Goal: Answer question/provide support

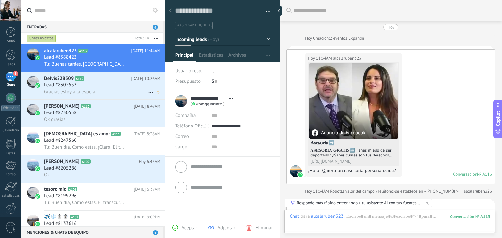
scroll to position [9, 0]
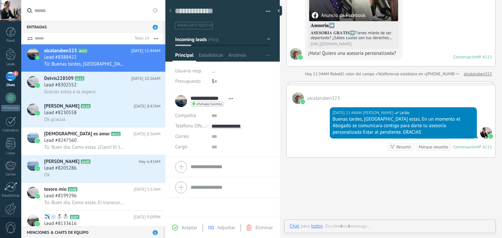
scroll to position [9, 0]
click at [78, 81] on span "A112" at bounding box center [79, 78] width 9 height 4
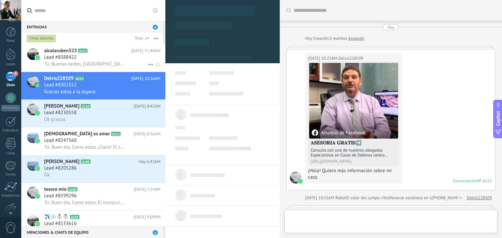
type textarea "**********"
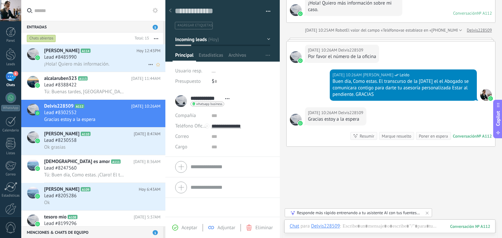
click at [92, 52] on icon at bounding box center [95, 51] width 7 height 7
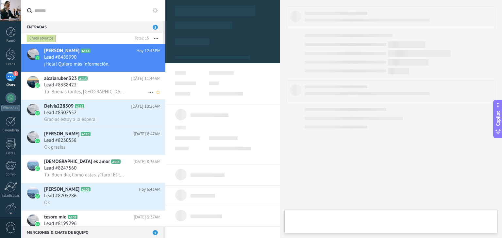
click at [99, 95] on span "Tú: Buenas tardes, [GEOGRAPHIC_DATA] estas. En un momento el Abogado se comunic…" at bounding box center [84, 92] width 80 height 6
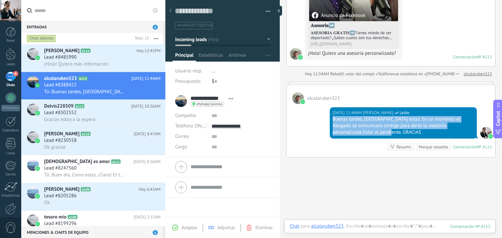
drag, startPoint x: 333, startPoint y: 118, endPoint x: 462, endPoint y: 131, distance: 129.9
click at [462, 131] on div "Buenas tardes, [GEOGRAPHIC_DATA] estas. En un momento el Abogado se comunicara …" at bounding box center [402, 126] width 141 height 20
copy div "Buenas tardes, Como estas. En un momento el Abogado se comunicara contigo para …"
click at [120, 59] on div "Lead #8485990" at bounding box center [102, 57] width 116 height 7
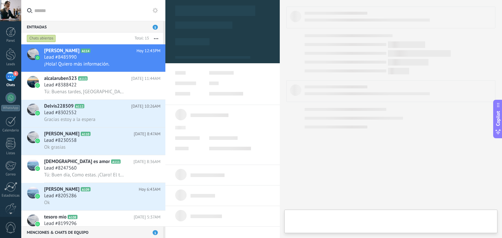
type textarea "**********"
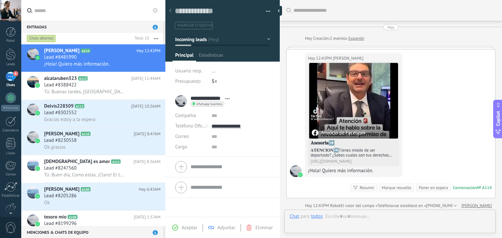
scroll to position [3, 0]
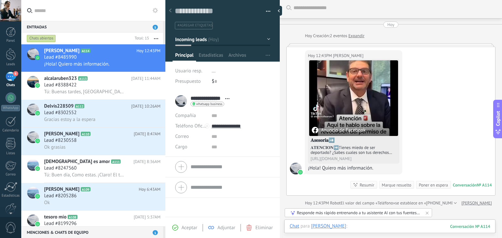
click at [351, 226] on div at bounding box center [389, 233] width 200 height 20
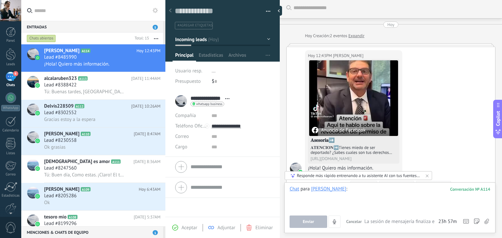
paste div
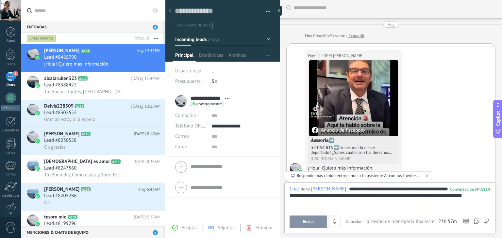
click at [305, 222] on span "Enviar" at bounding box center [307, 222] width 11 height 5
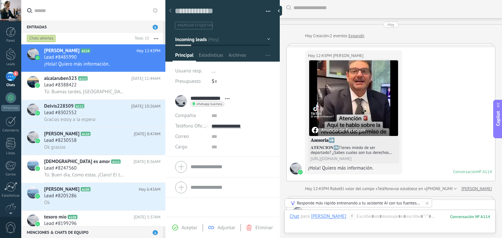
scroll to position [66, 0]
